Goal: Task Accomplishment & Management: Use online tool/utility

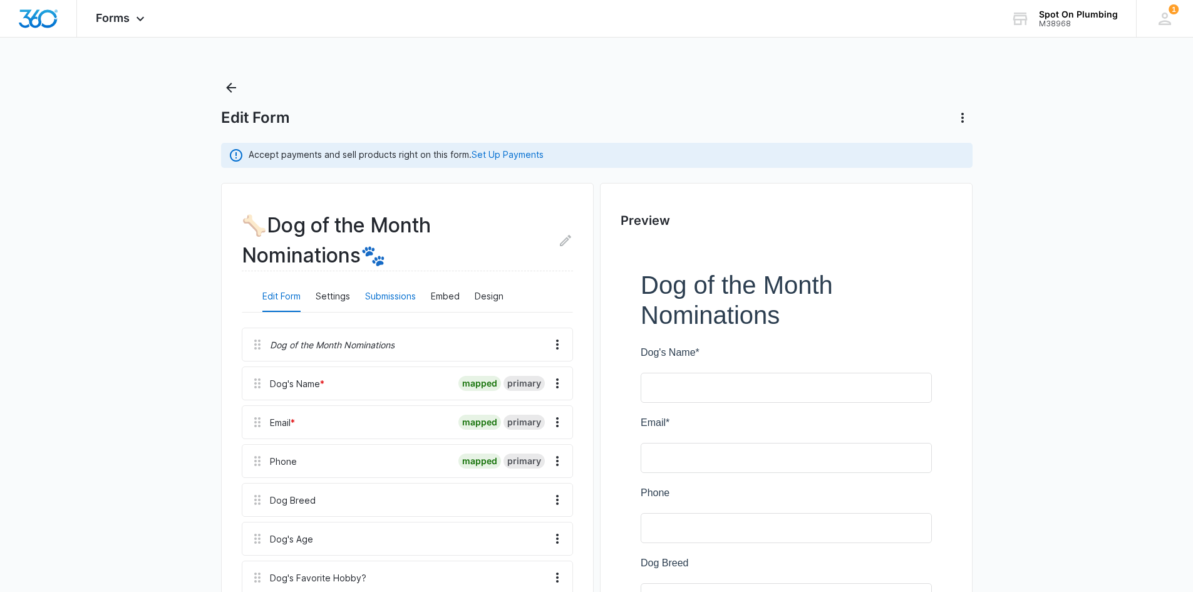
click at [376, 296] on button "Submissions" at bounding box center [390, 297] width 51 height 30
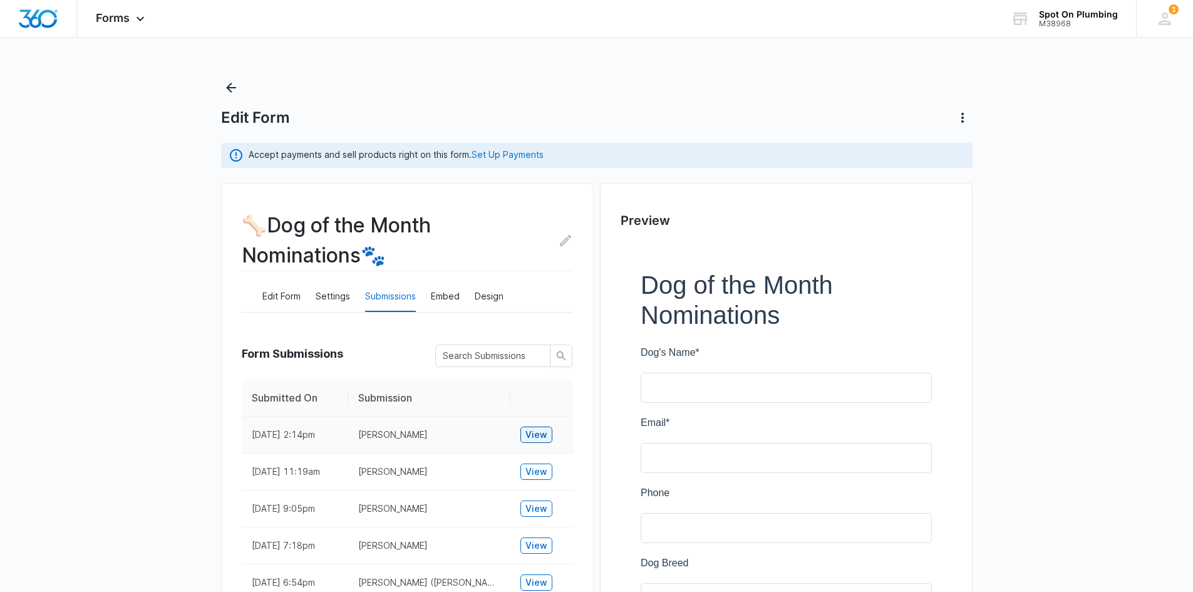
click at [524, 430] on button "View" at bounding box center [536, 435] width 32 height 16
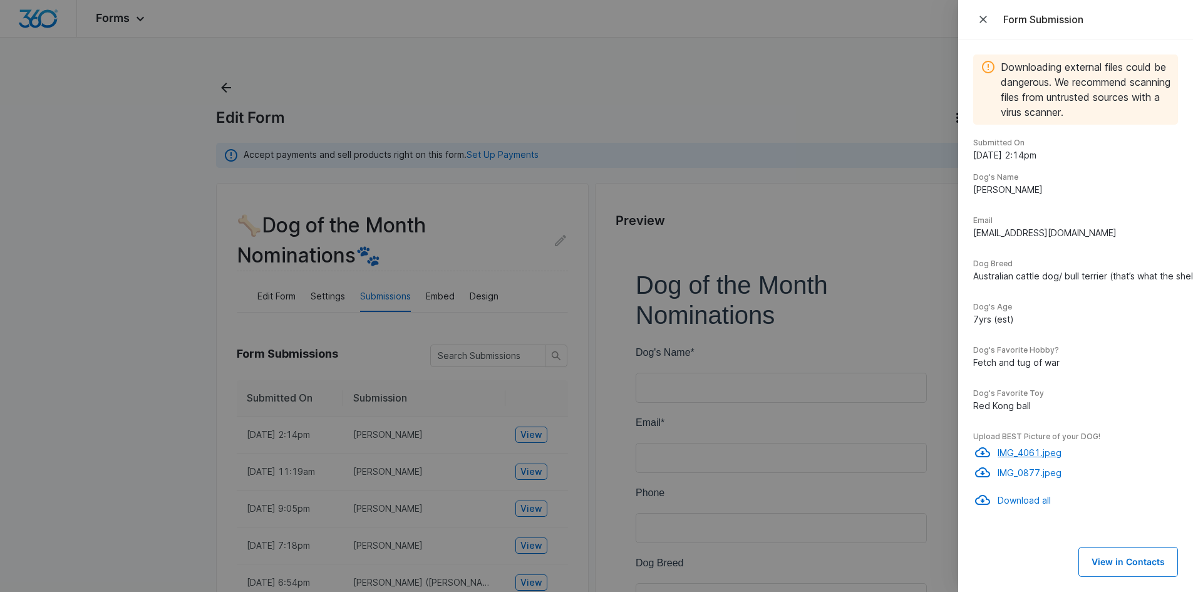
click at [1012, 450] on p "IMG_4061.jpeg" at bounding box center [1088, 452] width 180 height 13
click at [1007, 471] on p "IMG_0877.jpeg" at bounding box center [1088, 472] width 180 height 13
